Goal: Contribute content: Contribute content

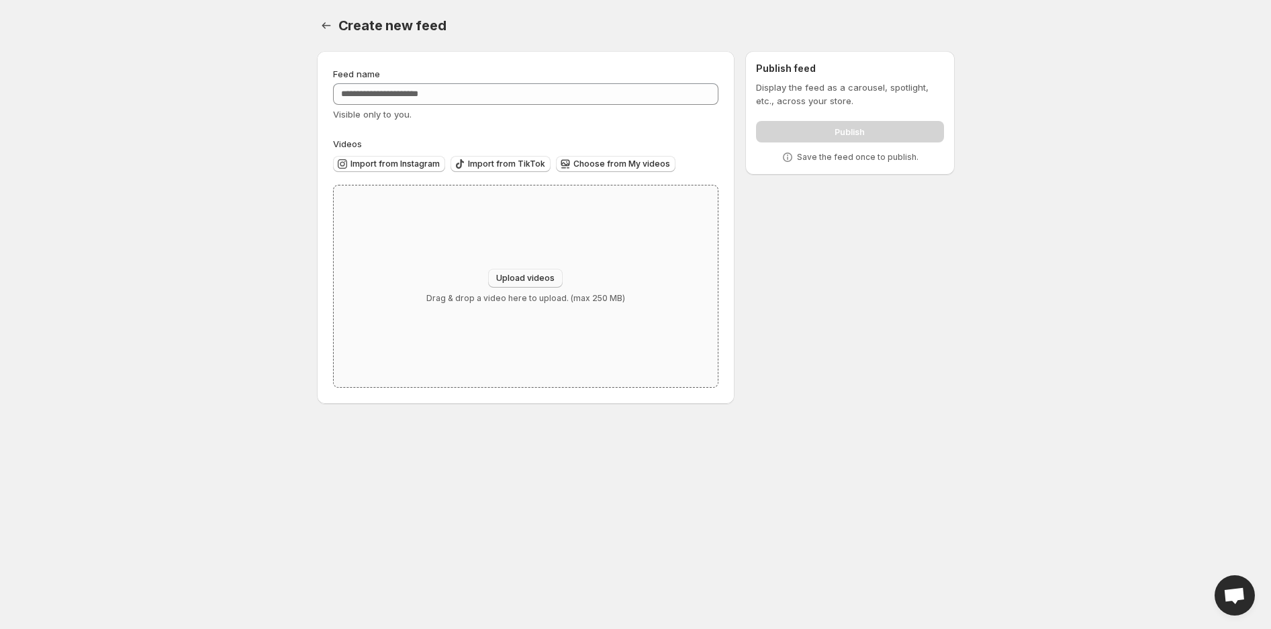
click at [516, 274] on span "Upload videos" at bounding box center [525, 278] width 58 height 11
type input "**********"
click at [574, 161] on span "Choose from My videos" at bounding box center [622, 163] width 97 height 11
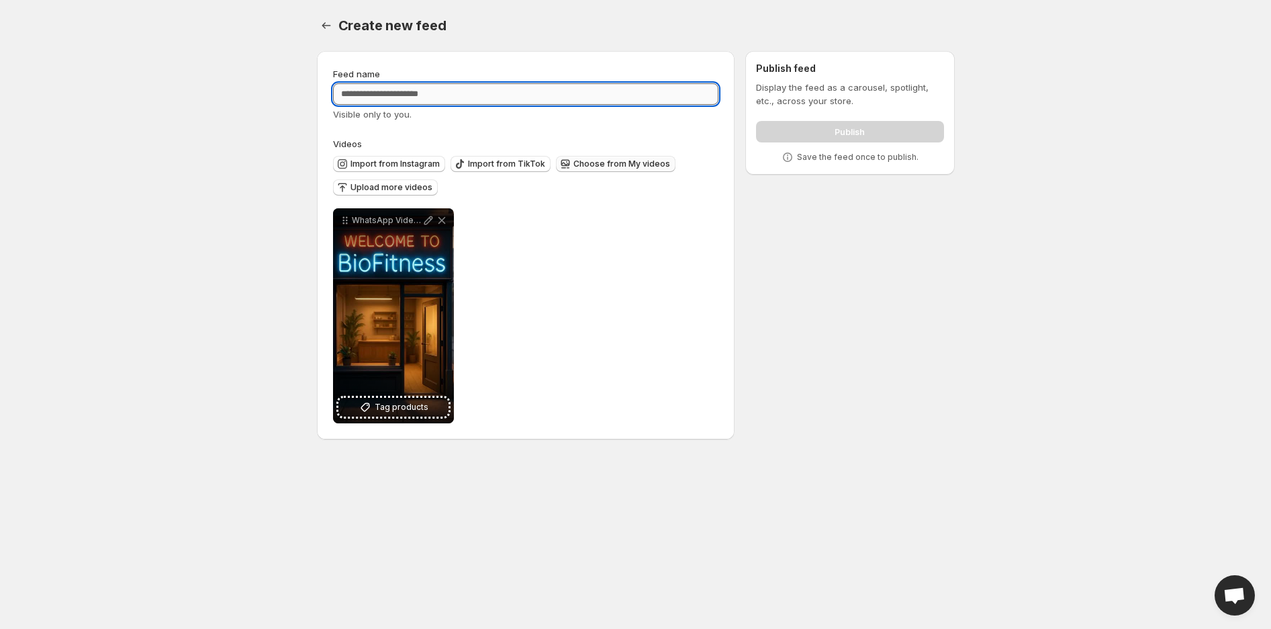
click at [469, 96] on input "Feed name" at bounding box center [526, 93] width 386 height 21
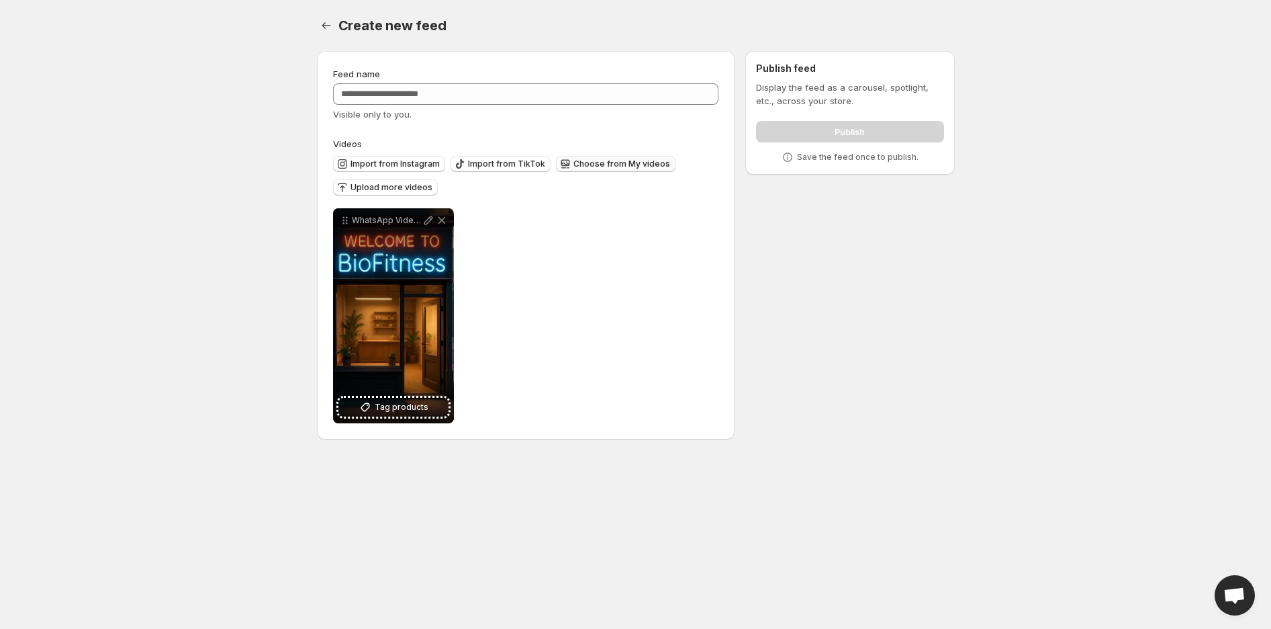
click at [358, 116] on span "Visible only to you." at bounding box center [372, 114] width 79 height 11
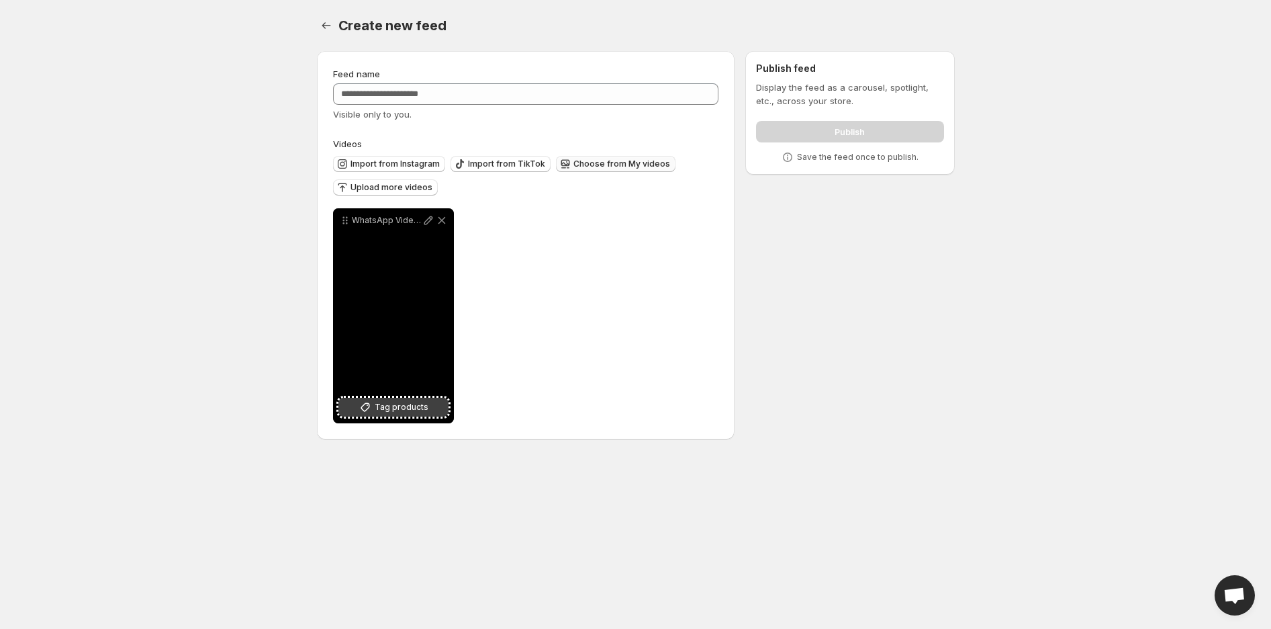
click at [392, 403] on span "Tag products" at bounding box center [402, 406] width 54 height 13
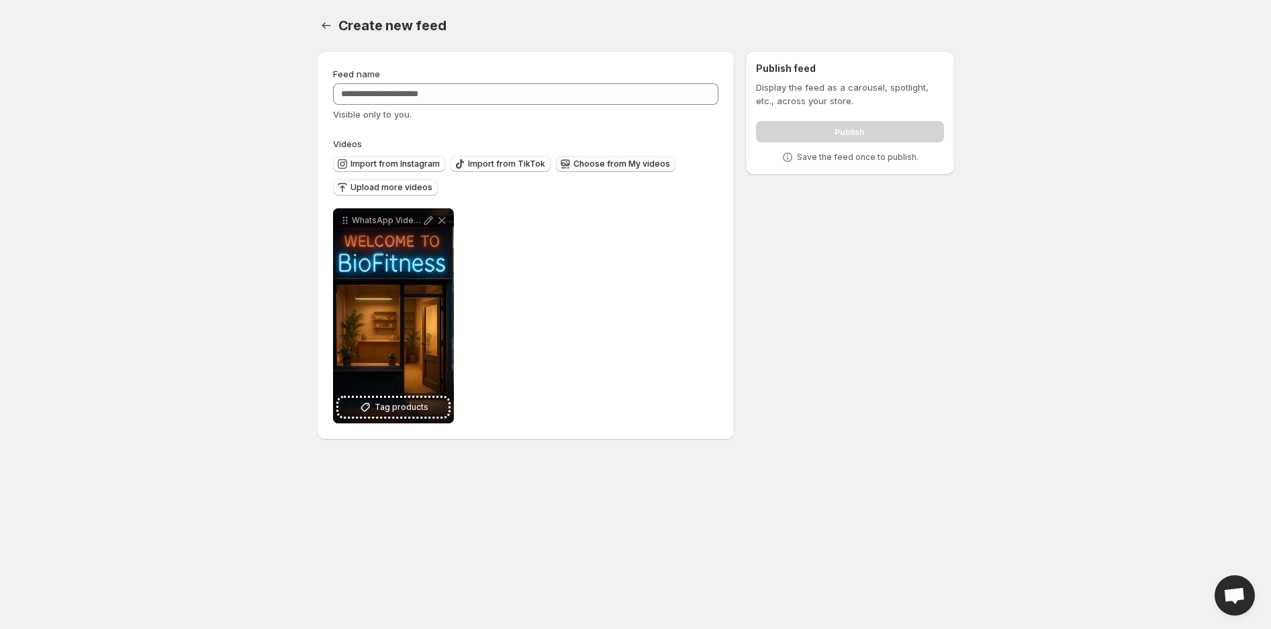
click at [381, 24] on span "Create new feed" at bounding box center [392, 25] width 108 height 16
click at [326, 27] on icon "Settings" at bounding box center [326, 25] width 13 height 13
click at [330, 11] on div "Create new feed. This page is ready Create new feed" at bounding box center [636, 25] width 638 height 51
click at [331, 21] on icon "Settings" at bounding box center [326, 25] width 13 height 13
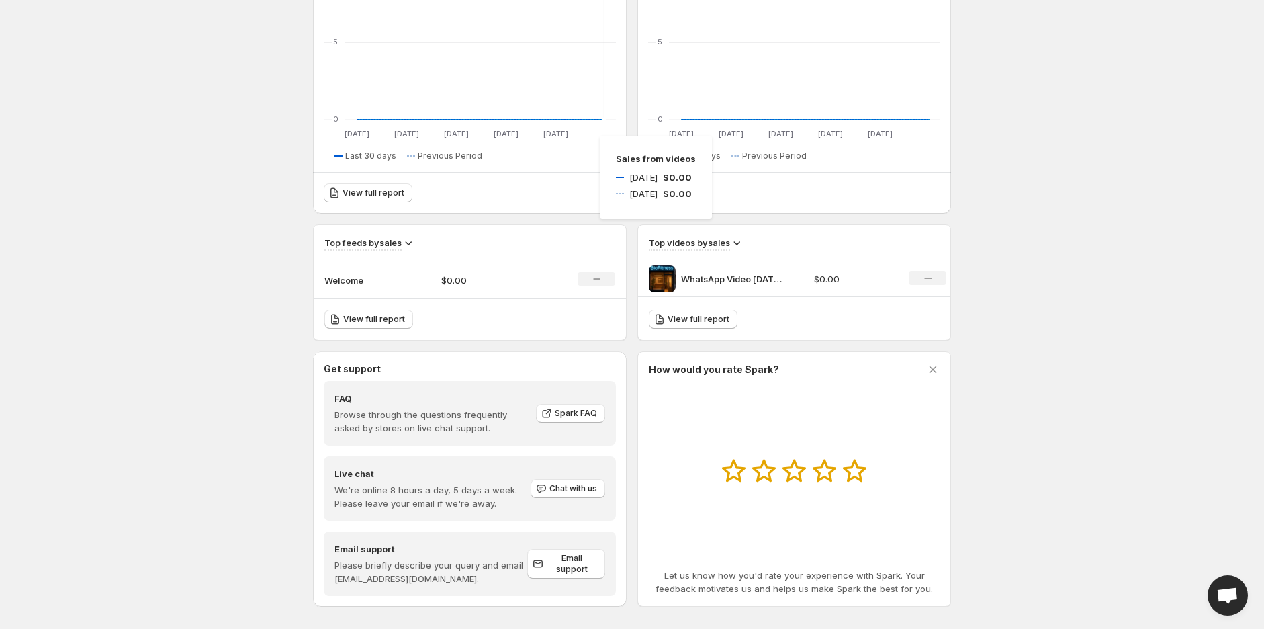
scroll to position [259, 0]
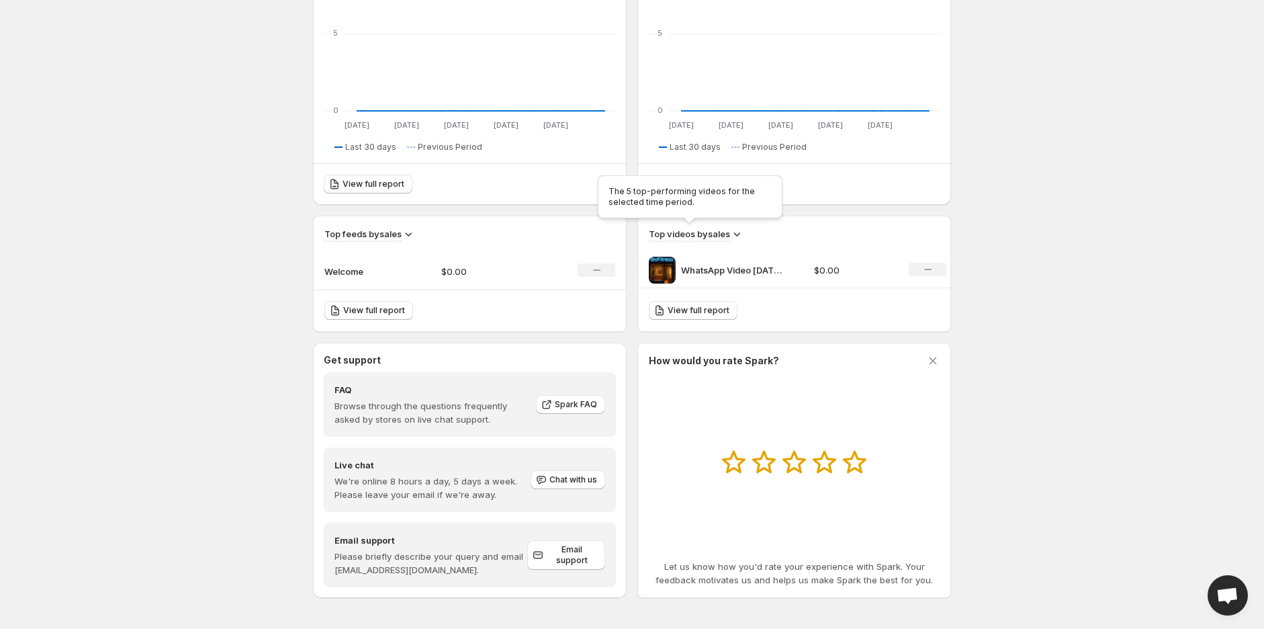
click at [689, 235] on h3 "Top videos by sales" at bounding box center [689, 233] width 81 height 13
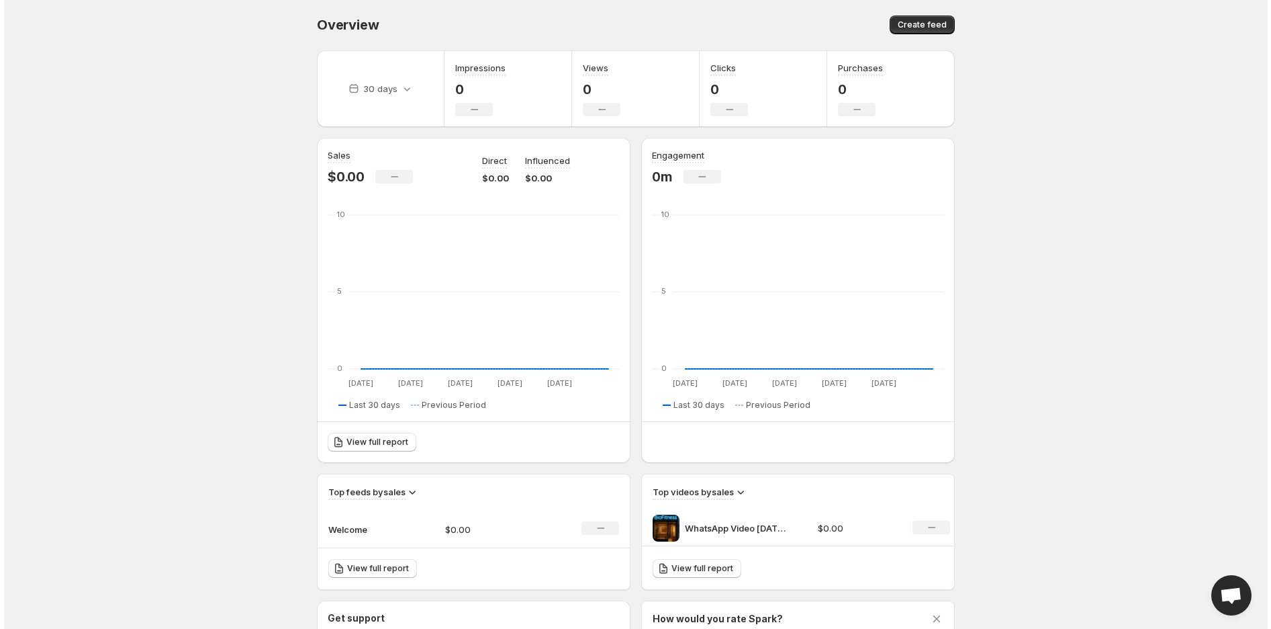
scroll to position [0, 0]
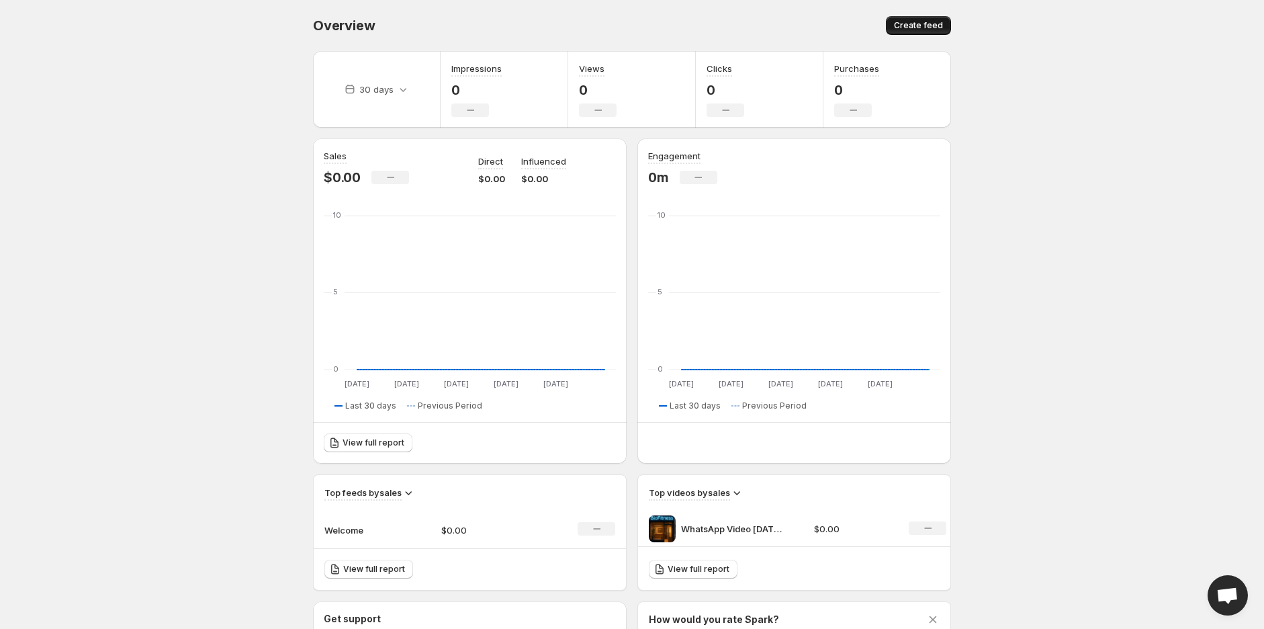
click at [927, 30] on span "Create feed" at bounding box center [918, 25] width 49 height 11
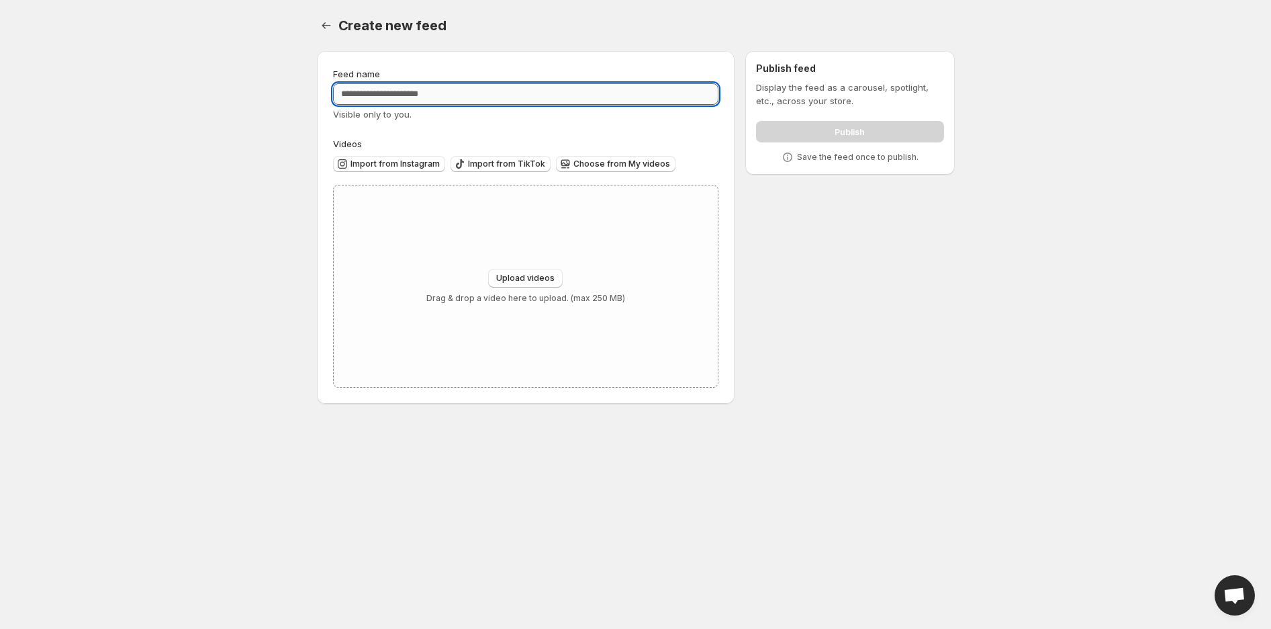
click at [406, 96] on input "Feed name" at bounding box center [526, 93] width 386 height 21
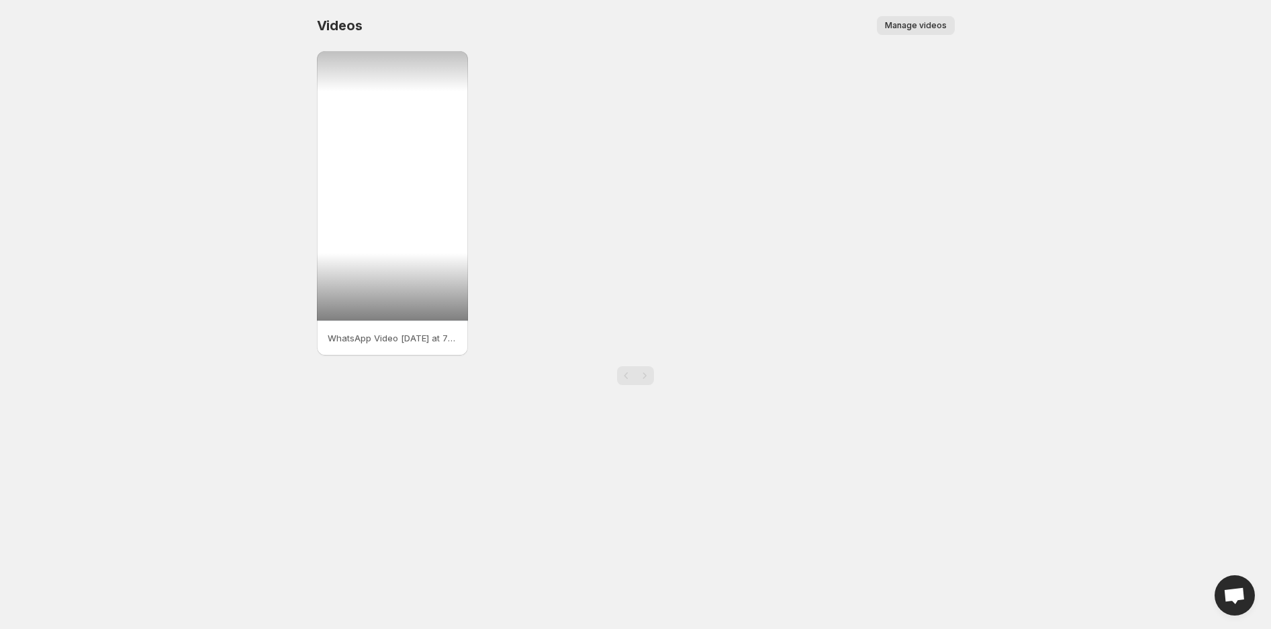
click at [451, 256] on div at bounding box center [393, 185] width 152 height 269
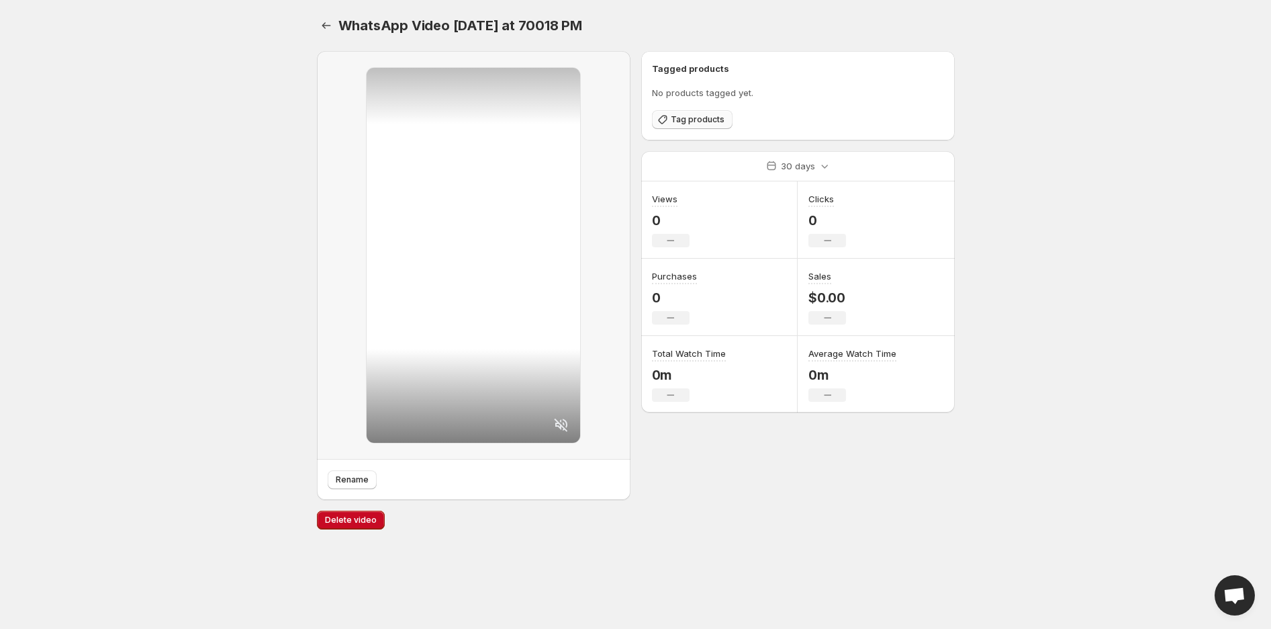
click at [686, 117] on span "Tag products" at bounding box center [698, 119] width 54 height 11
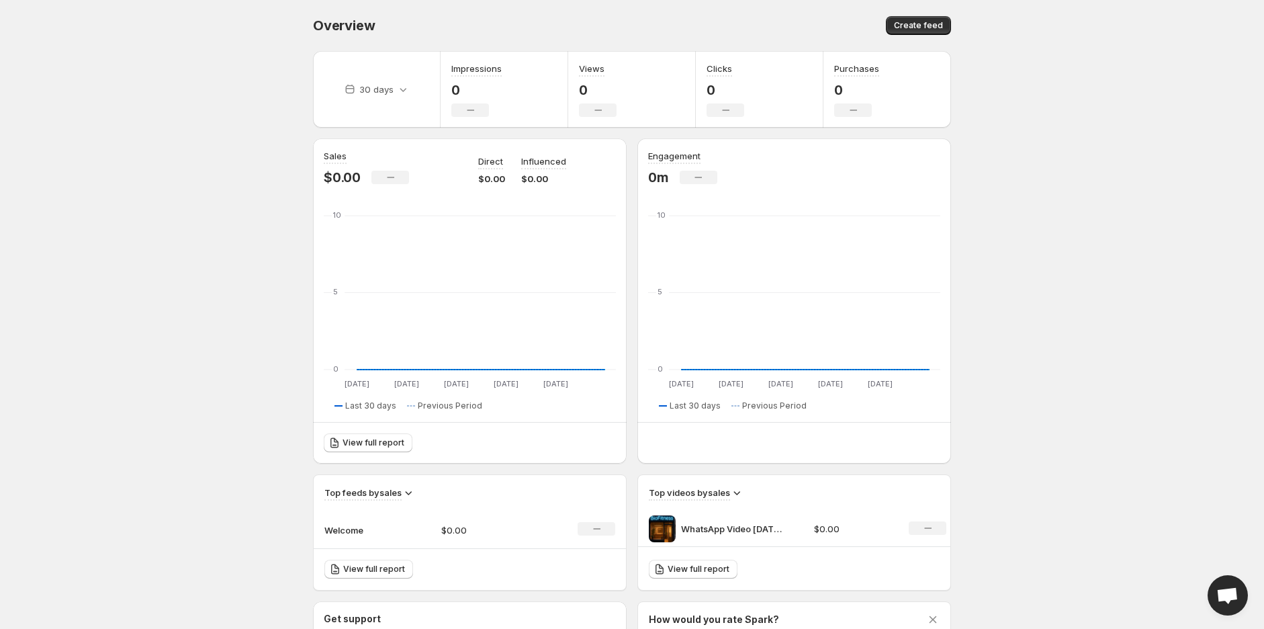
drag, startPoint x: 3, startPoint y: 281, endPoint x: 38, endPoint y: 147, distance: 139.0
click at [38, 146] on body "Home Feeds Videos Subscription Settings Overview. This page is ready Overview C…" at bounding box center [632, 314] width 1264 height 629
